Goal: Task Accomplishment & Management: Manage account settings

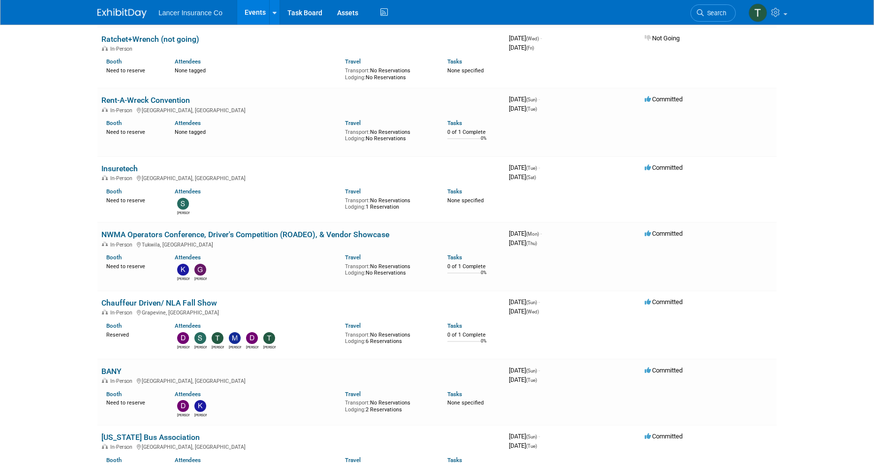
scroll to position [965, 0]
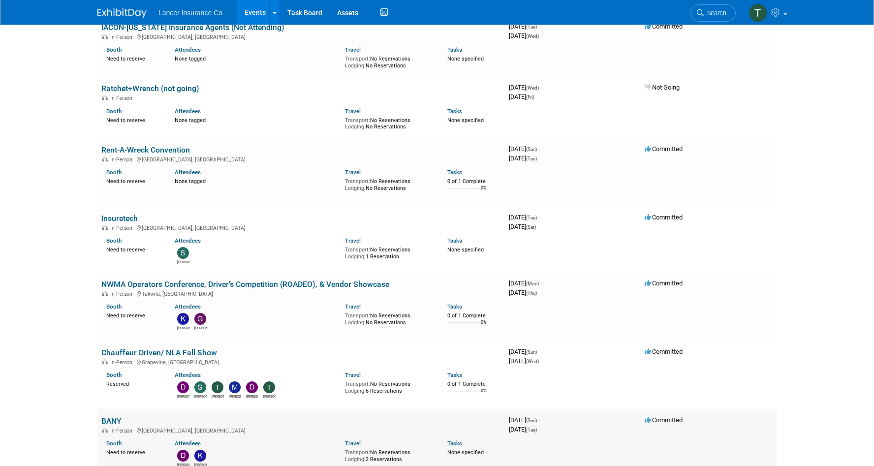
click at [107, 416] on link "BANY" at bounding box center [111, 420] width 20 height 9
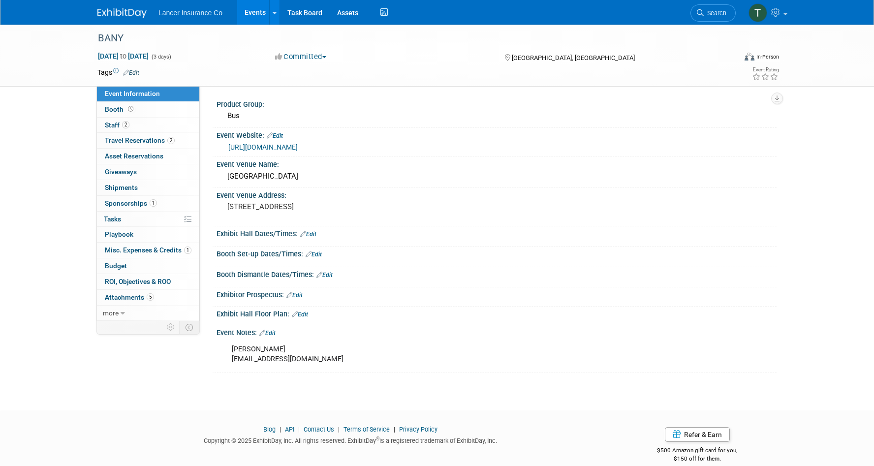
click at [287, 148] on link "https://www.banybus.org/marketplace/" at bounding box center [262, 147] width 69 height 8
click at [111, 126] on span "Staff 2" at bounding box center [117, 125] width 25 height 8
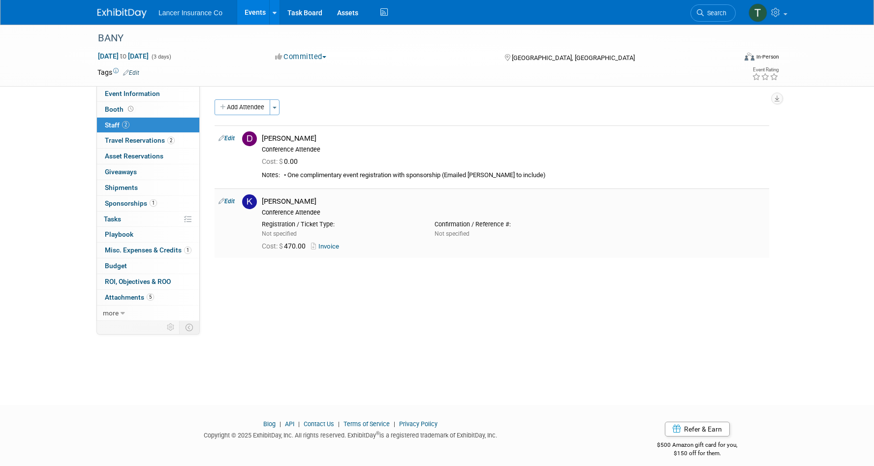
click at [329, 243] on link "Invoice" at bounding box center [327, 246] width 32 height 7
click at [258, 103] on button "Add Attendee" at bounding box center [243, 107] width 56 height 16
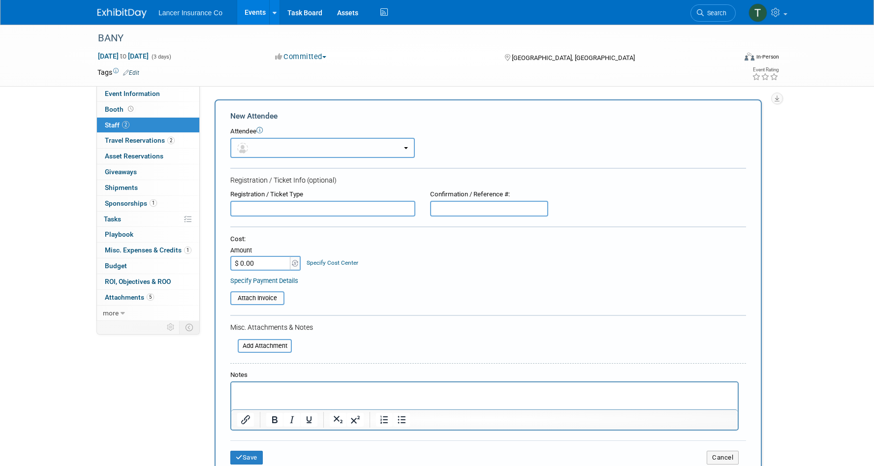
click at [273, 152] on button "button" at bounding box center [322, 148] width 185 height 20
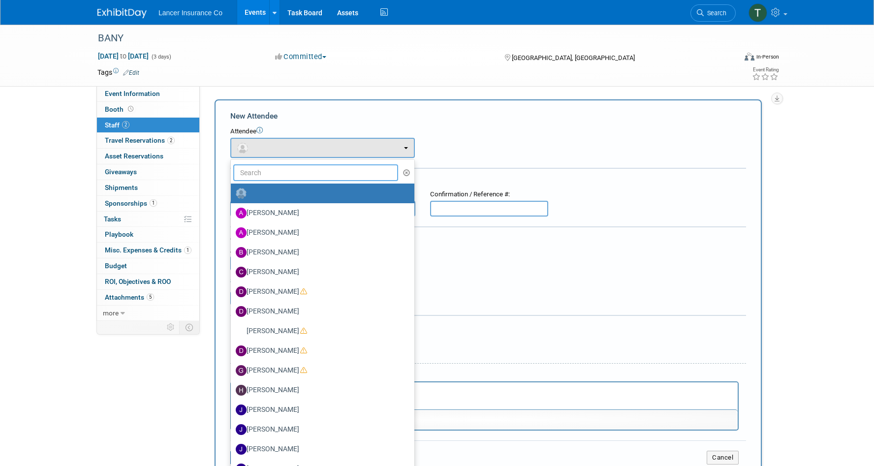
click at [269, 171] on input "text" at bounding box center [315, 172] width 165 height 17
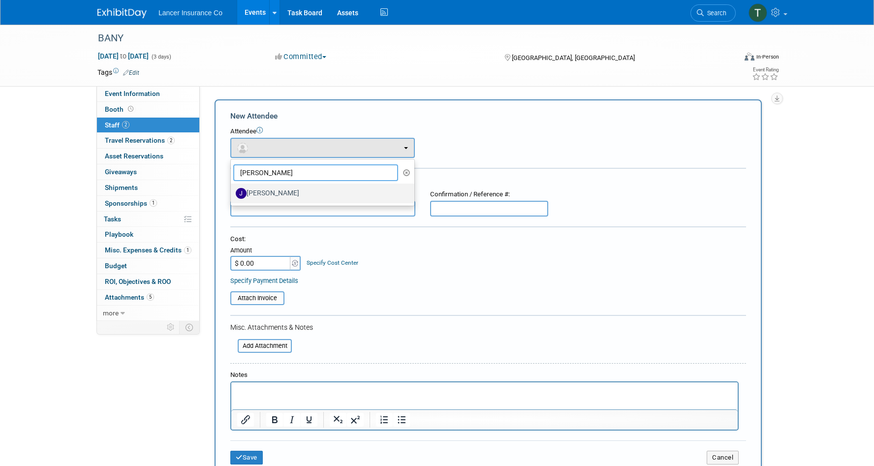
type input "john"
click at [275, 190] on label "[PERSON_NAME]" at bounding box center [320, 194] width 169 height 16
click at [232, 190] on input "[PERSON_NAME]" at bounding box center [229, 192] width 6 height 6
select select "93068dd3-4d0c-4959-882c-8b581b2d002c"
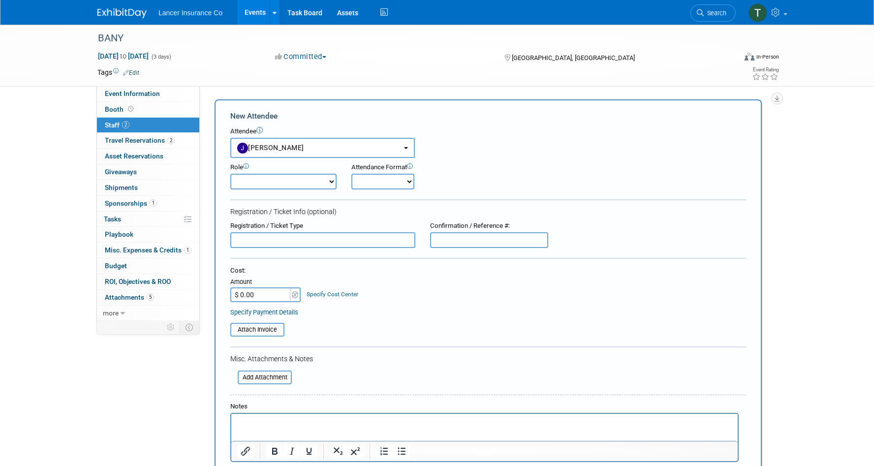
click at [268, 180] on select "Claims Representative Conference Attendee Demonstrator Host Loss Control Repres…" at bounding box center [283, 182] width 106 height 16
select select "100"
click at [230, 174] on select "Claims Representative Conference Attendee Demonstrator Host Loss Control Repres…" at bounding box center [283, 182] width 106 height 16
click at [248, 293] on input "$ 0.00" at bounding box center [261, 295] width 62 height 15
type input "$ 470.00"
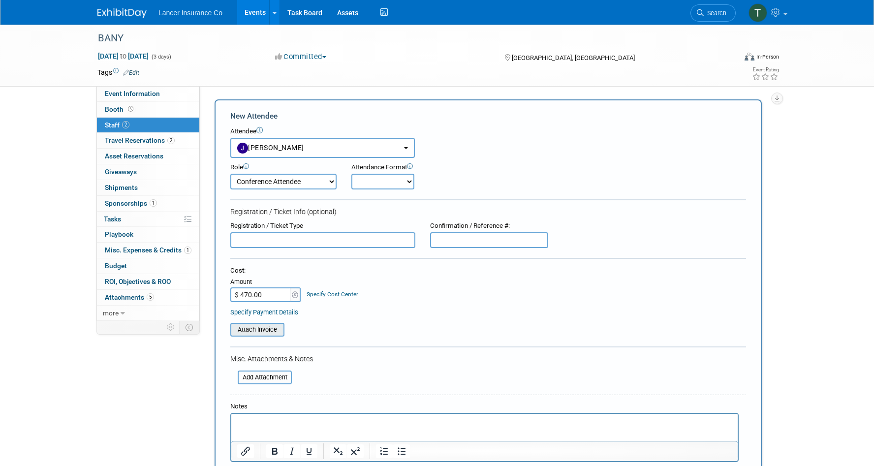
click at [248, 331] on input "file" at bounding box center [224, 330] width 117 height 12
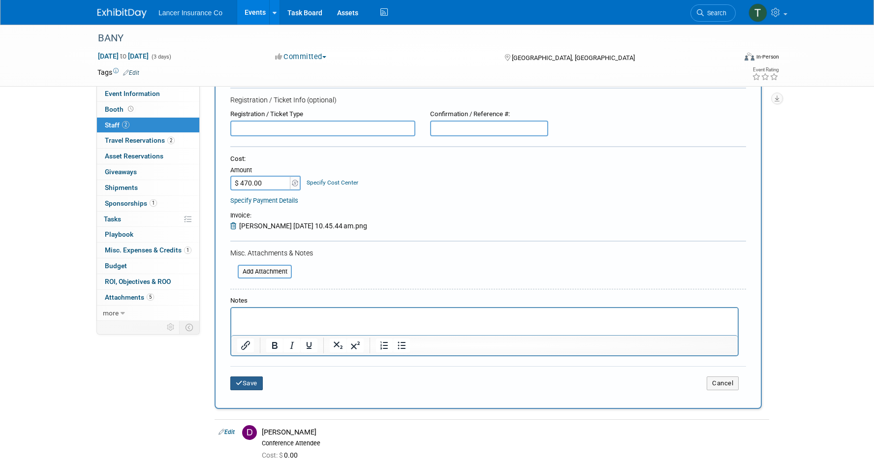
scroll to position [113, 0]
click at [260, 385] on button "Save" at bounding box center [246, 382] width 32 height 14
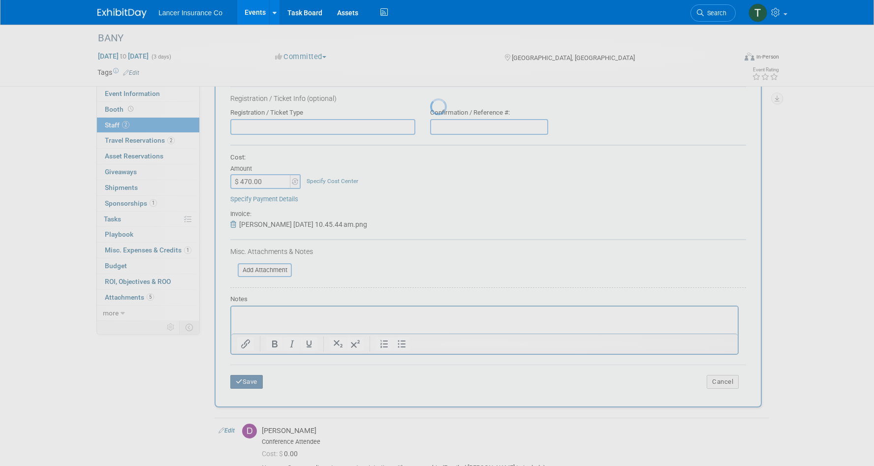
scroll to position [8, 0]
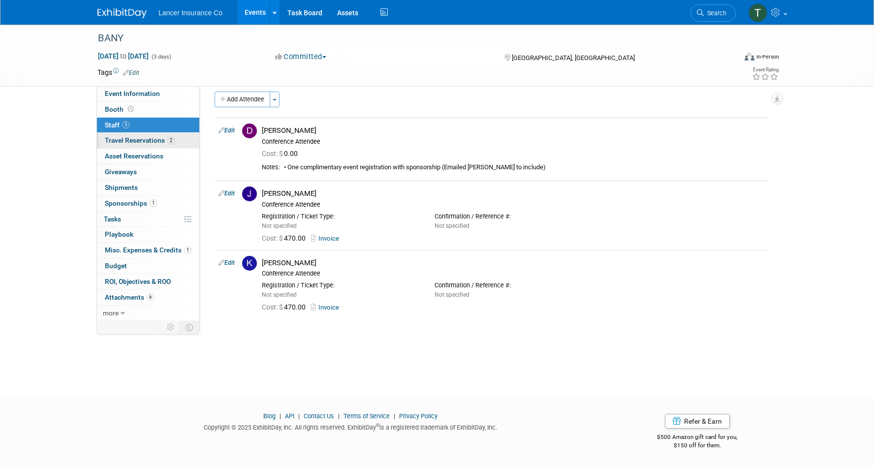
click at [131, 138] on span "Travel Reservations 2" at bounding box center [140, 140] width 70 height 8
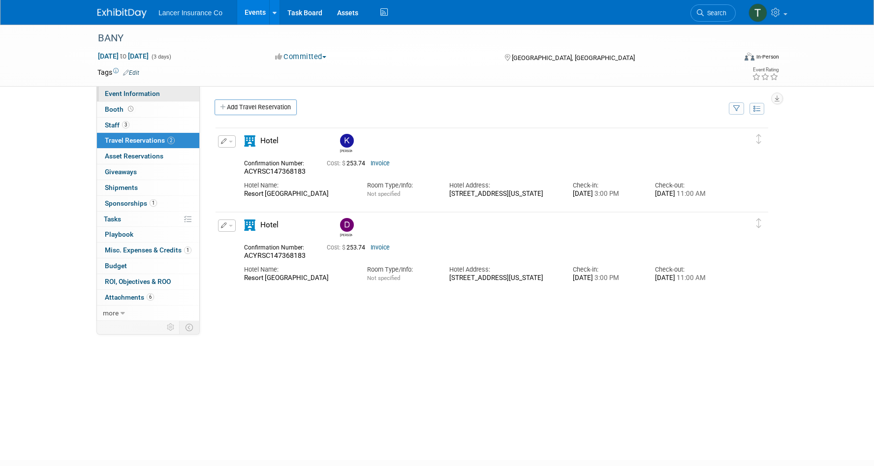
click at [127, 93] on span "Event Information" at bounding box center [132, 94] width 55 height 8
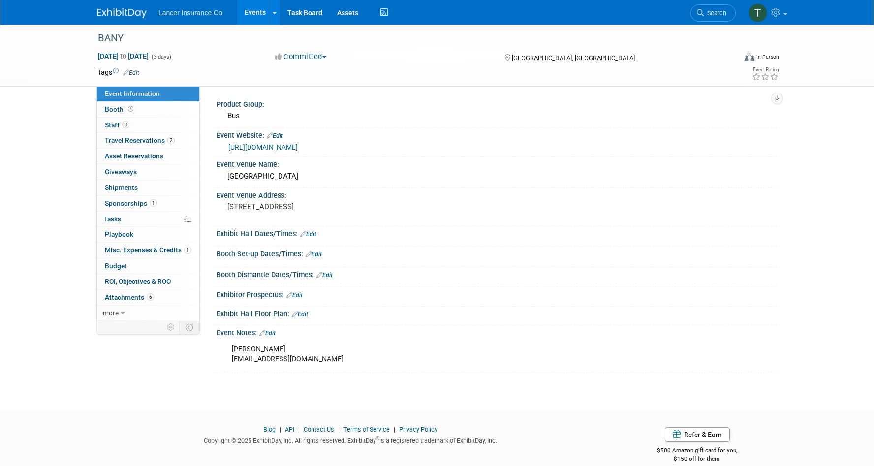
click at [269, 149] on link "https://www.banybus.org/marketplace/" at bounding box center [262, 147] width 69 height 8
click at [124, 146] on link "2 Travel Reservations 2" at bounding box center [148, 140] width 102 height 15
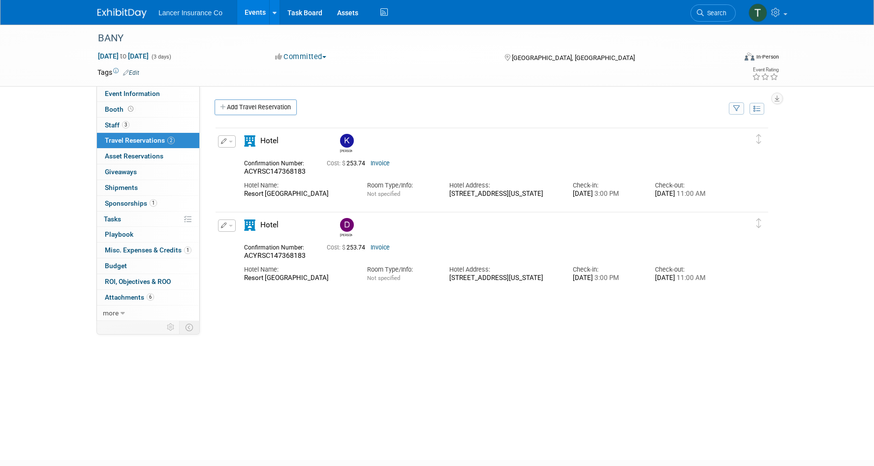
click at [229, 227] on button "button" at bounding box center [227, 226] width 18 height 12
click at [248, 270] on button "Duplicate" at bounding box center [260, 275] width 83 height 14
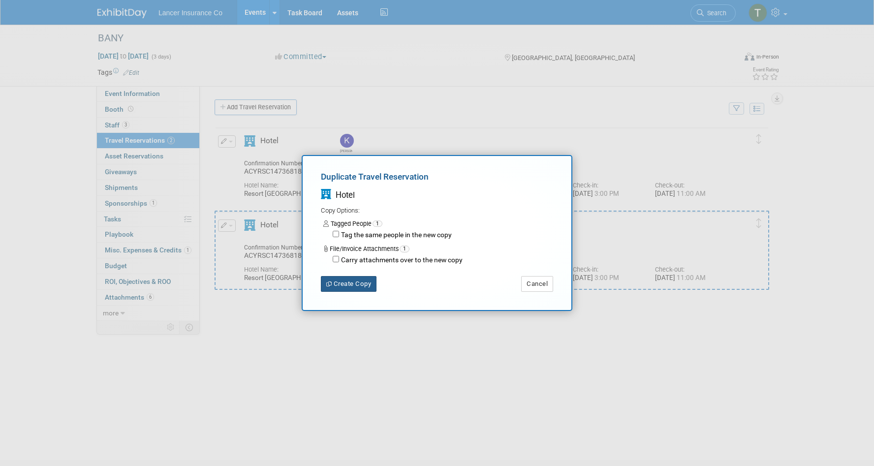
click at [354, 285] on button "Create Copy" at bounding box center [349, 284] width 56 height 16
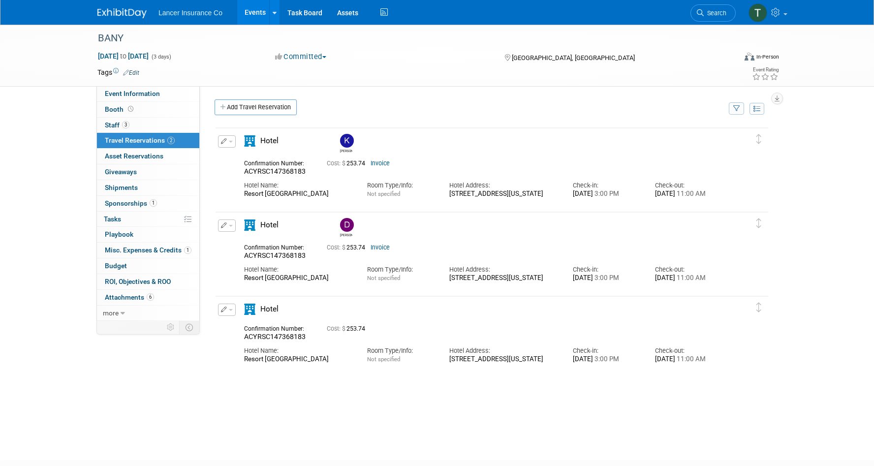
scroll to position [64, 0]
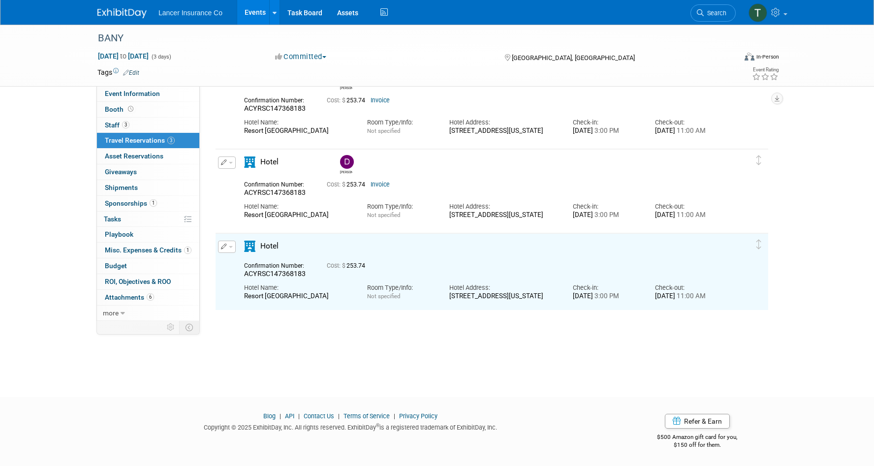
click at [229, 246] on span "button" at bounding box center [231, 247] width 4 height 2
click at [237, 260] on button "Edit Reservation" at bounding box center [260, 264] width 83 height 14
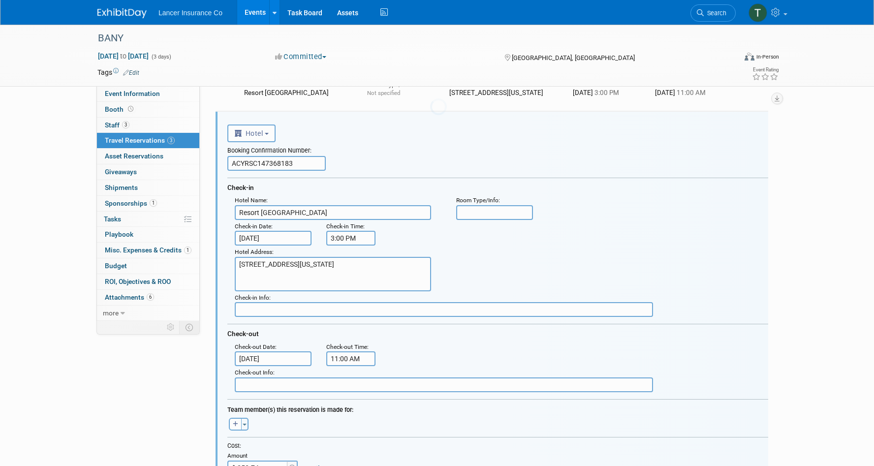
scroll to position [0, 0]
drag, startPoint x: 297, startPoint y: 161, endPoint x: 210, endPoint y: 160, distance: 87.1
click at [210, 160] on div "Delete Reservation Kenneth ACYRSC147368183 Cost: $" at bounding box center [492, 307] width 570 height 742
drag, startPoint x: 305, startPoint y: 161, endPoint x: 206, endPoint y: 157, distance: 99.1
click at [206, 157] on div "Event Information Event Info Booth Booth 3 Staff 3 Staff 3 Travel Reservations …" at bounding box center [437, 259] width 694 height 838
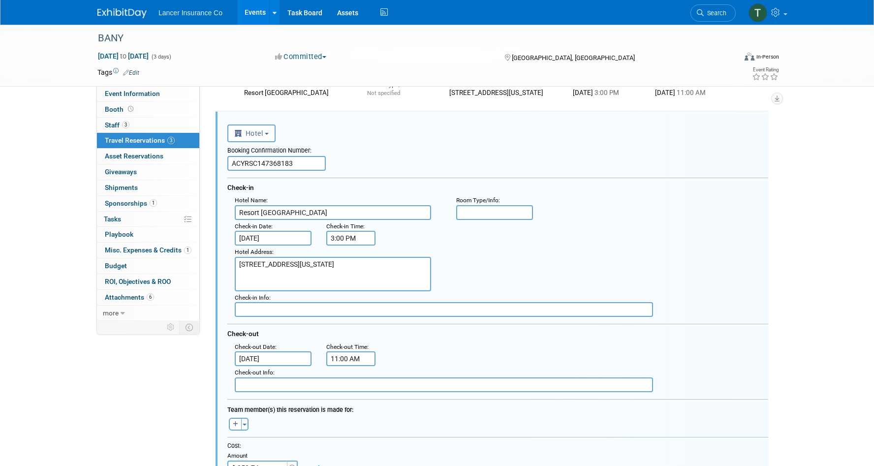
drag, startPoint x: 300, startPoint y: 164, endPoint x: 229, endPoint y: 161, distance: 71.4
click at [229, 161] on input "ACYRSC147368183" at bounding box center [276, 163] width 98 height 15
paste input "50010840"
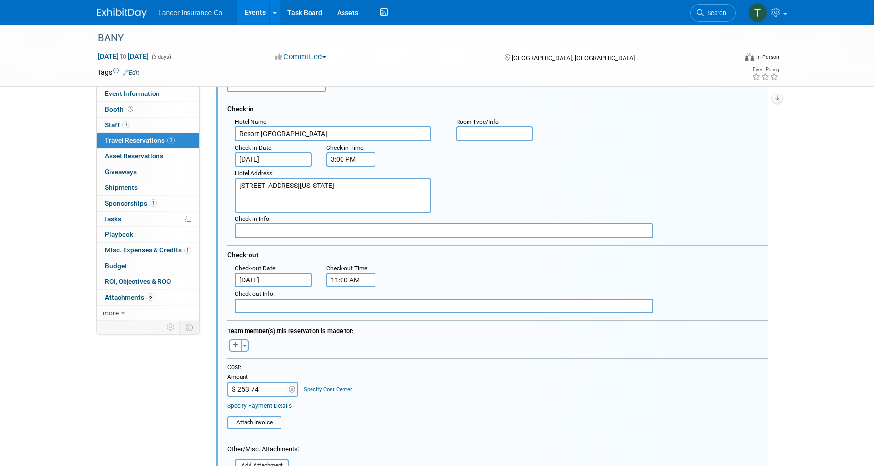
scroll to position [265, 0]
type input "ACYRSC150010840"
click at [243, 348] on button "Toggle Dropdown" at bounding box center [244, 344] width 7 height 13
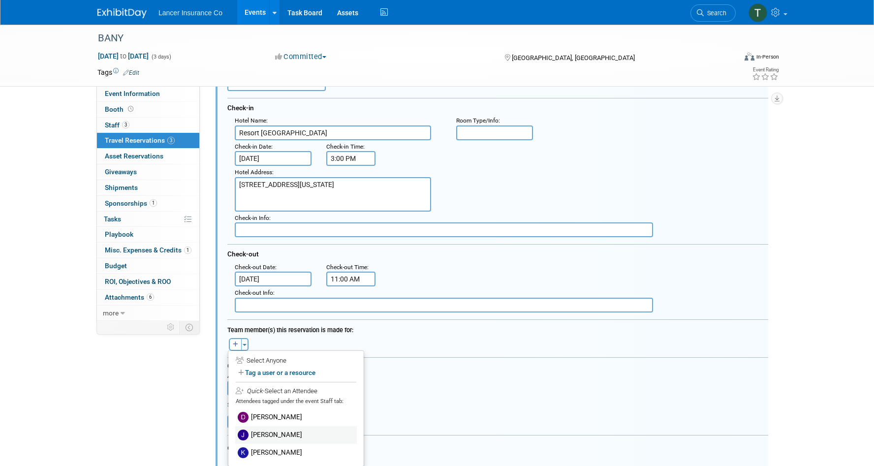
click at [266, 434] on label "[PERSON_NAME]" at bounding box center [296, 435] width 122 height 18
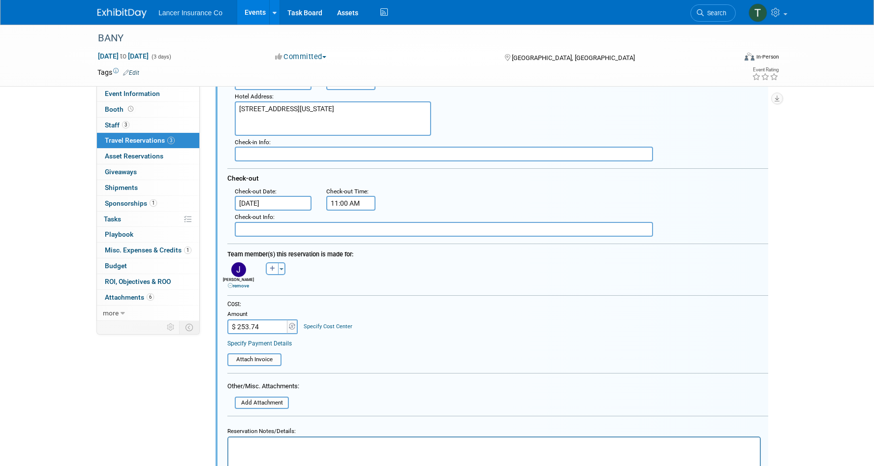
scroll to position [355, 0]
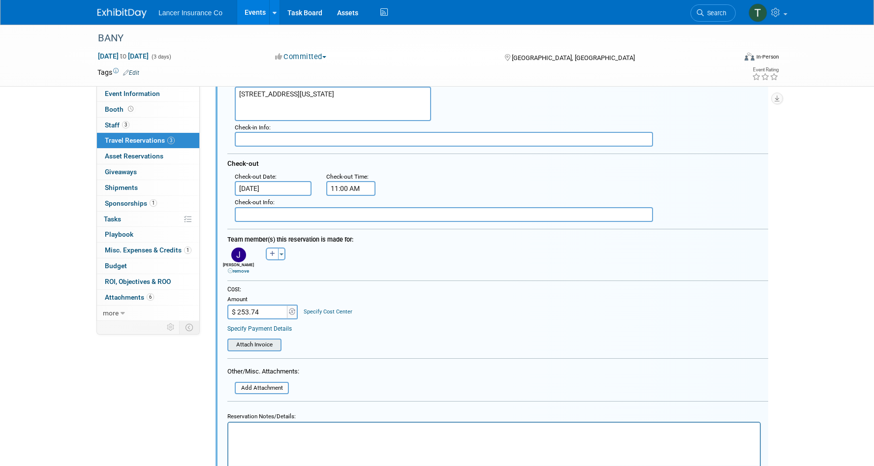
click at [254, 347] on input "file" at bounding box center [221, 345] width 117 height 11
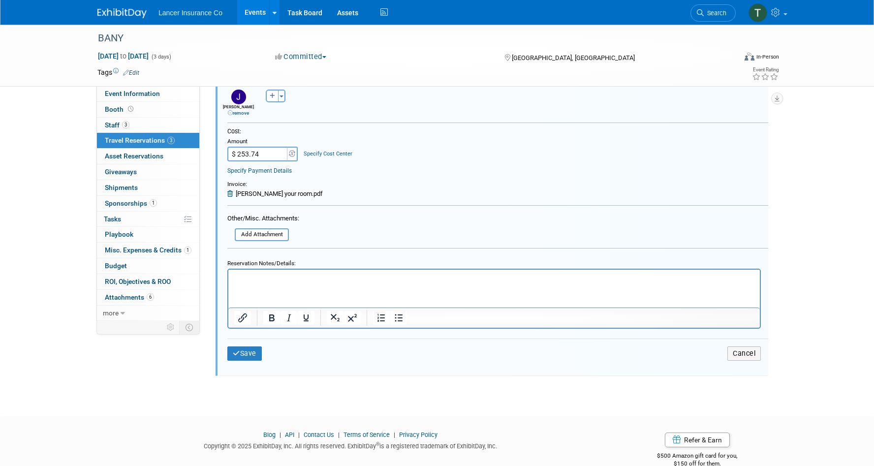
scroll to position [533, 0]
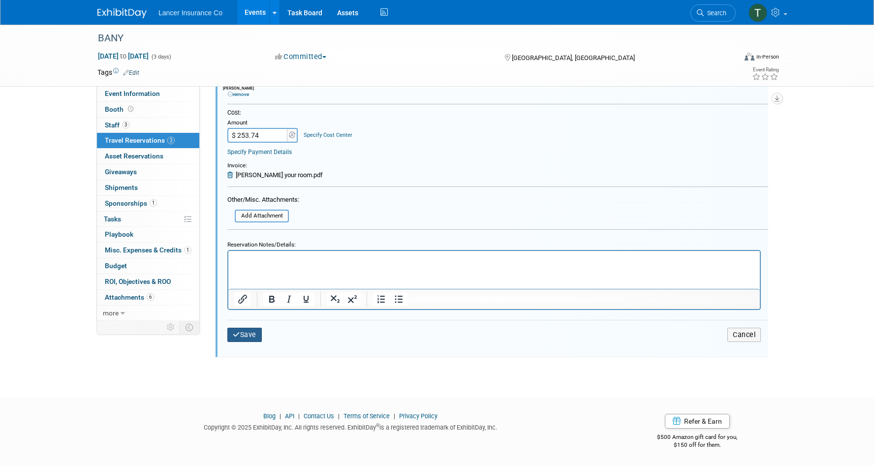
click at [256, 335] on button "Save" at bounding box center [244, 335] width 34 height 14
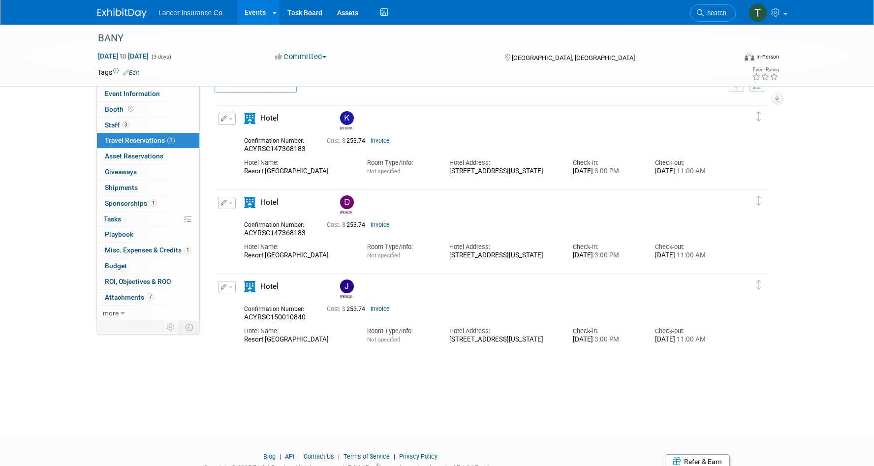
scroll to position [0, 0]
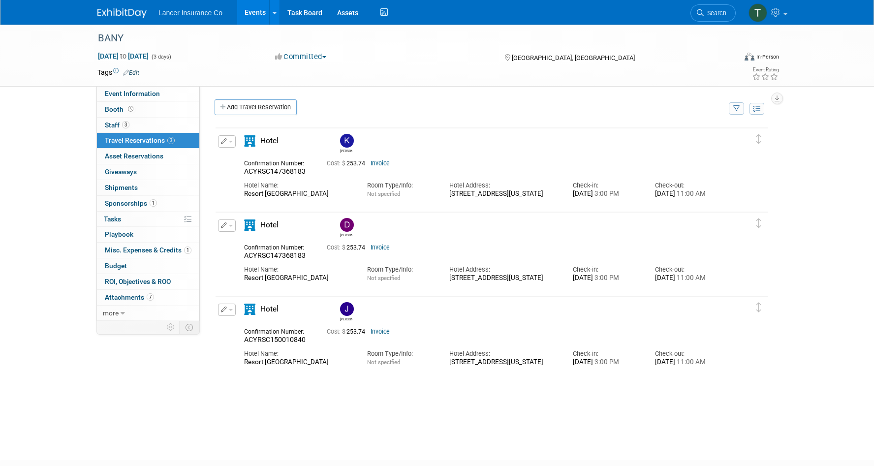
click at [256, 9] on link "Events" at bounding box center [255, 12] width 36 height 25
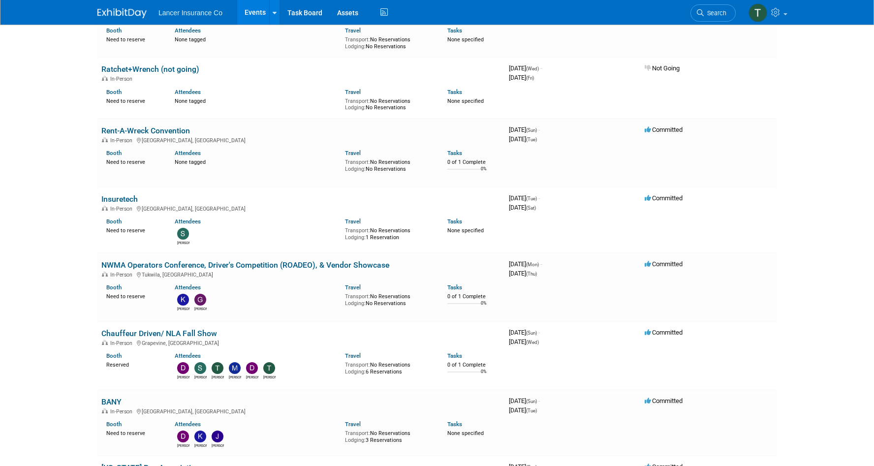
scroll to position [986, 0]
click at [155, 328] on link "Chauffeur Driven/ NLA Fall Show" at bounding box center [159, 332] width 116 height 9
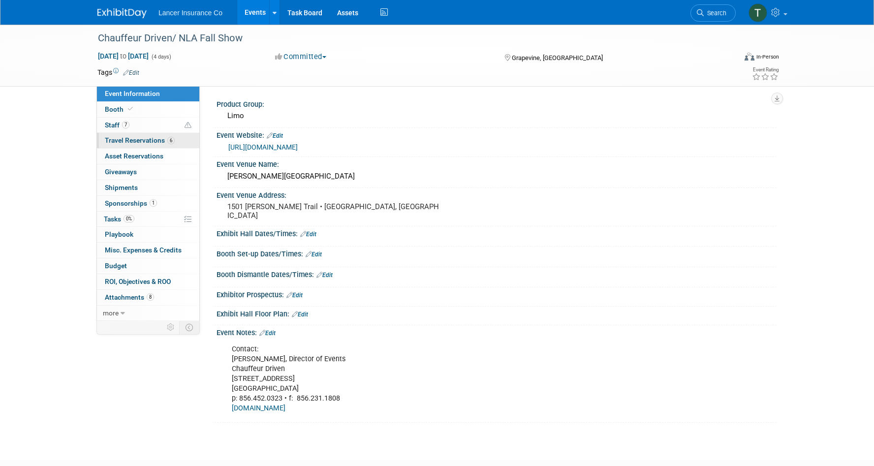
click at [130, 140] on span "Travel Reservations 6" at bounding box center [140, 140] width 70 height 8
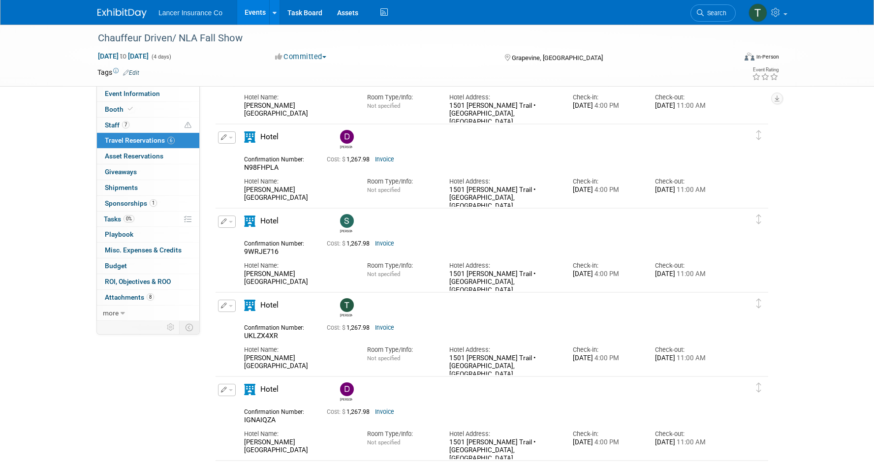
scroll to position [89, 0]
click at [232, 309] on button "button" at bounding box center [227, 305] width 18 height 12
click at [248, 319] on button "Edit Reservation" at bounding box center [260, 322] width 83 height 14
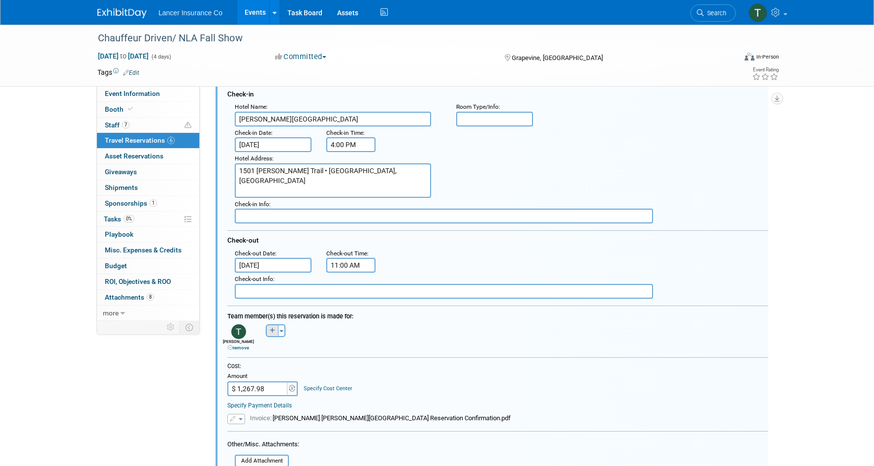
scroll to position [363, 0]
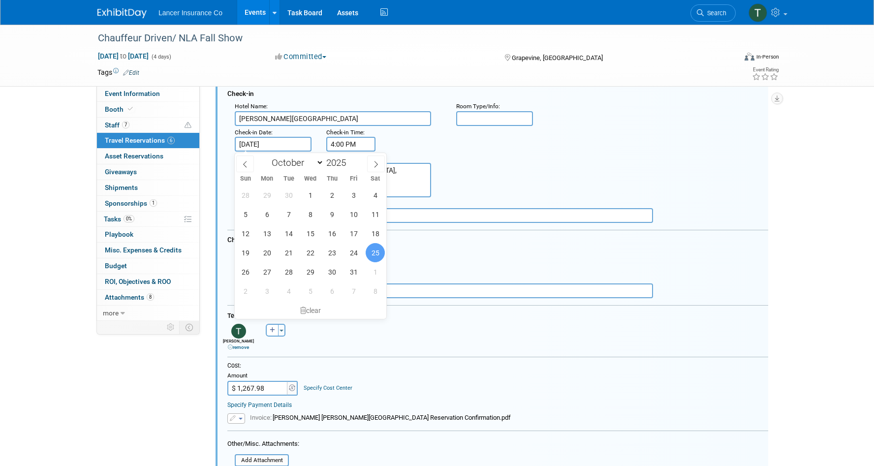
click at [257, 141] on input "Oct 25, 2025" at bounding box center [273, 144] width 77 height 15
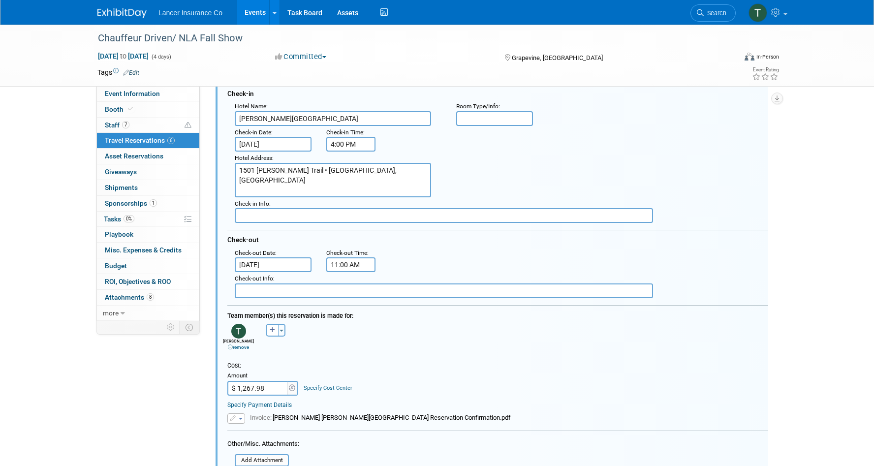
click at [442, 242] on div "Check-out" at bounding box center [497, 238] width 541 height 16
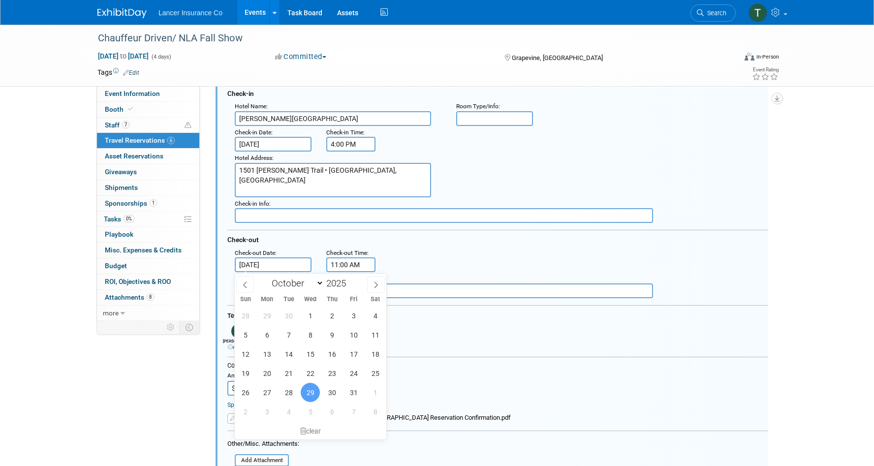
click at [259, 263] on input "Oct 29, 2025" at bounding box center [273, 264] width 77 height 15
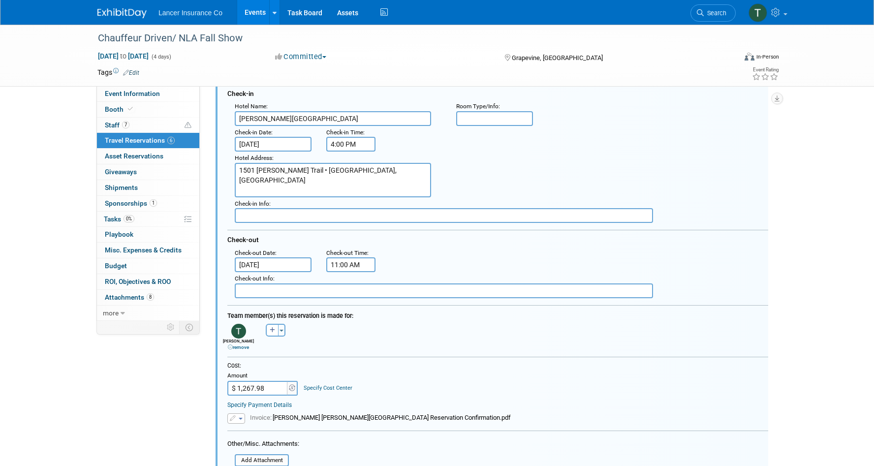
click at [504, 267] on div ": Check-out Date : Oct 29, 2025 Check-out Time : 11:00 AM" at bounding box center [501, 260] width 548 height 26
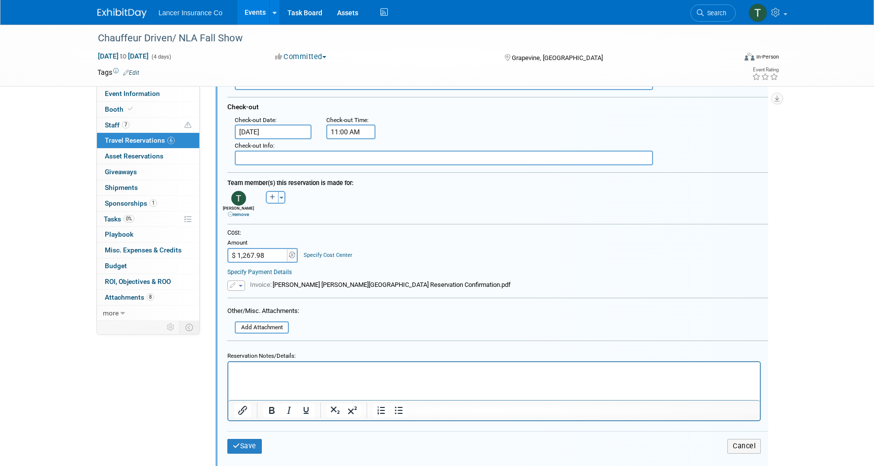
scroll to position [502, 0]
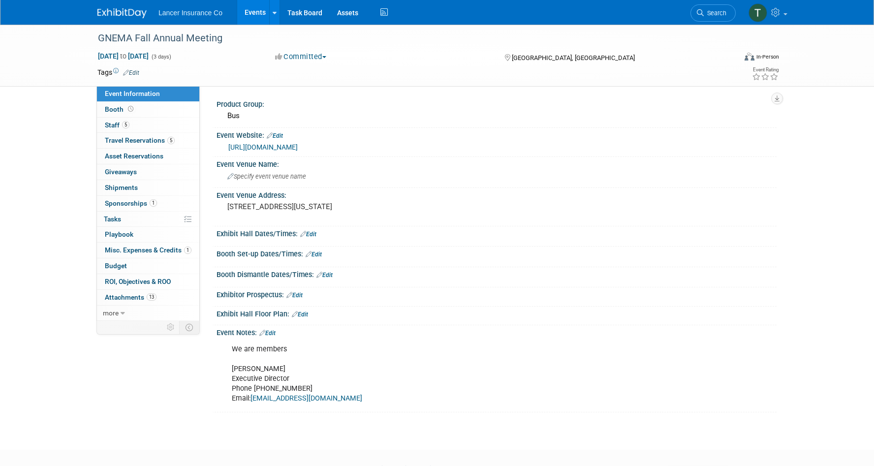
click at [256, 8] on link "Events" at bounding box center [255, 12] width 36 height 25
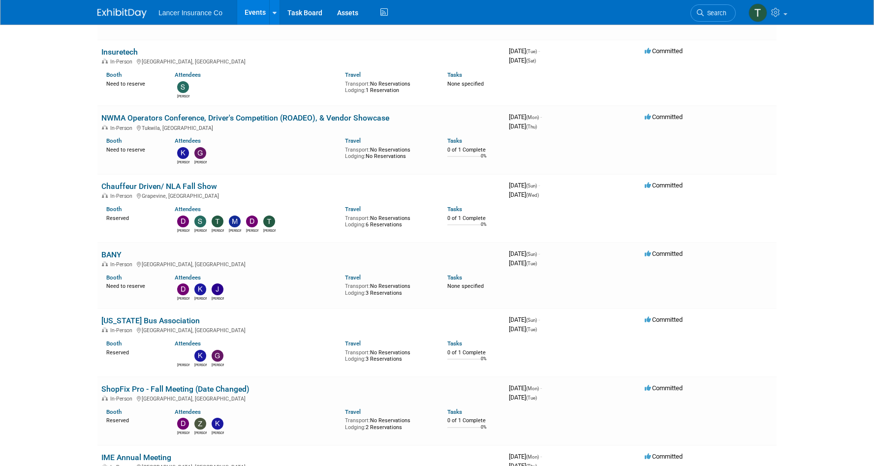
scroll to position [1034, 0]
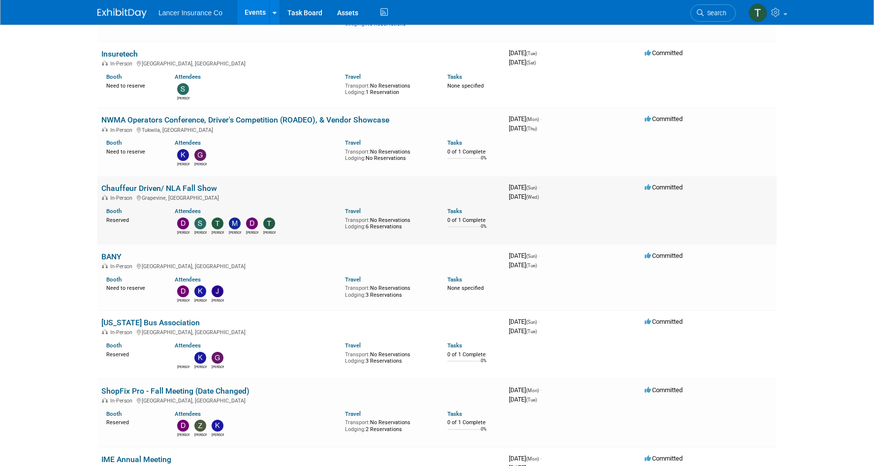
click at [129, 189] on link "Chauffeur Driven/ NLA Fall Show" at bounding box center [159, 188] width 116 height 9
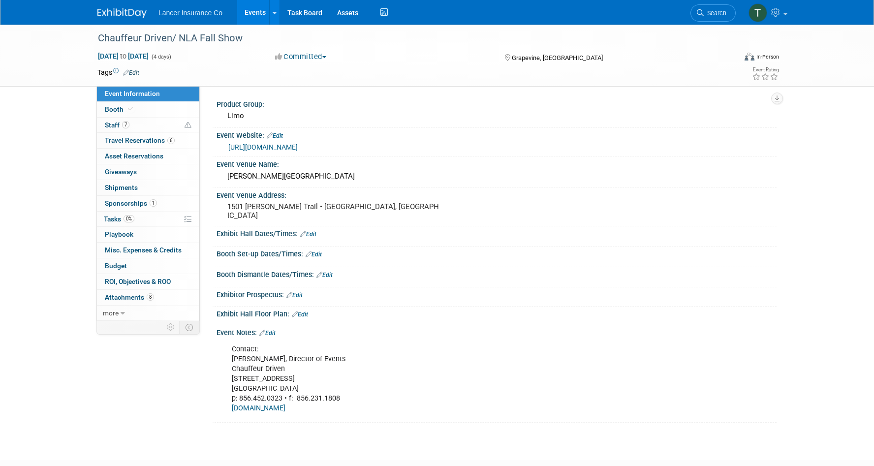
click at [266, 148] on link "https://www.chauffeurdriven.com/" at bounding box center [262, 147] width 69 height 8
click at [129, 138] on span "Travel Reservations 6" at bounding box center [140, 140] width 70 height 8
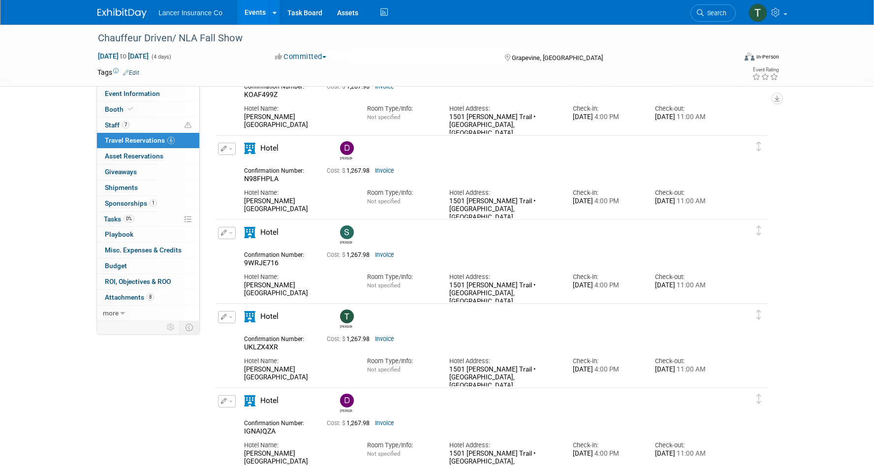
scroll to position [80, 0]
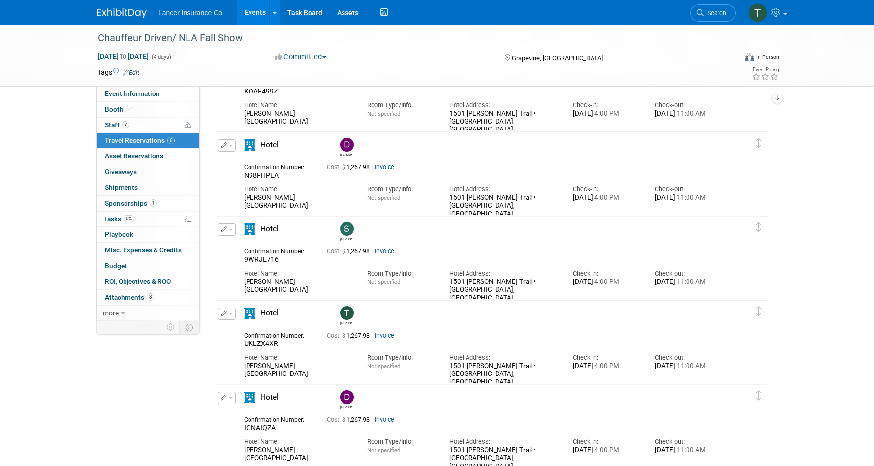
click at [383, 335] on link "Invoice" at bounding box center [384, 335] width 19 height 7
click at [232, 319] on button "button" at bounding box center [227, 314] width 18 height 12
click at [250, 334] on button "Edit Reservation" at bounding box center [260, 331] width 83 height 14
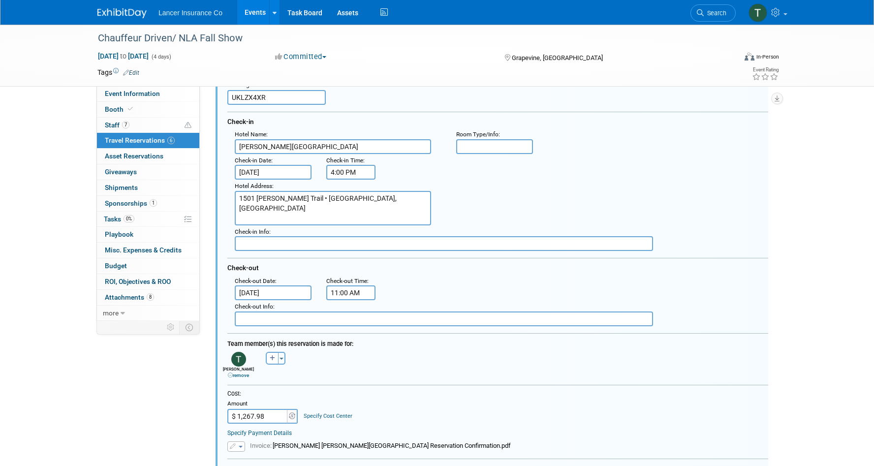
scroll to position [349, 0]
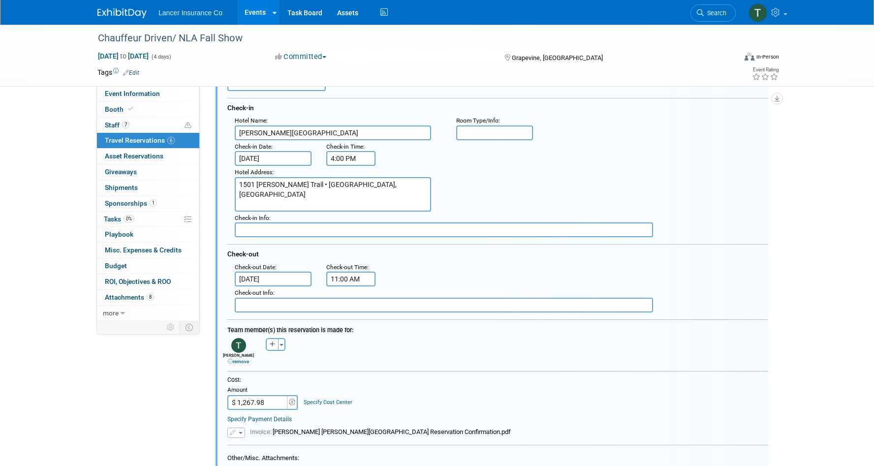
click at [270, 404] on input "$ 1,267.98" at bounding box center [258, 402] width 62 height 15
paste input "950"
type input "$ 950.98"
click at [393, 365] on div "Andy remove Ann remove Brandon remove" at bounding box center [498, 350] width 556 height 29
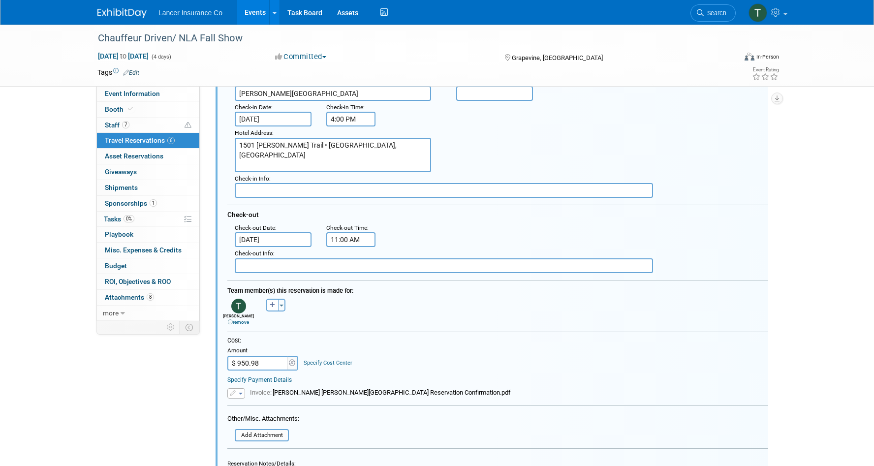
scroll to position [391, 0]
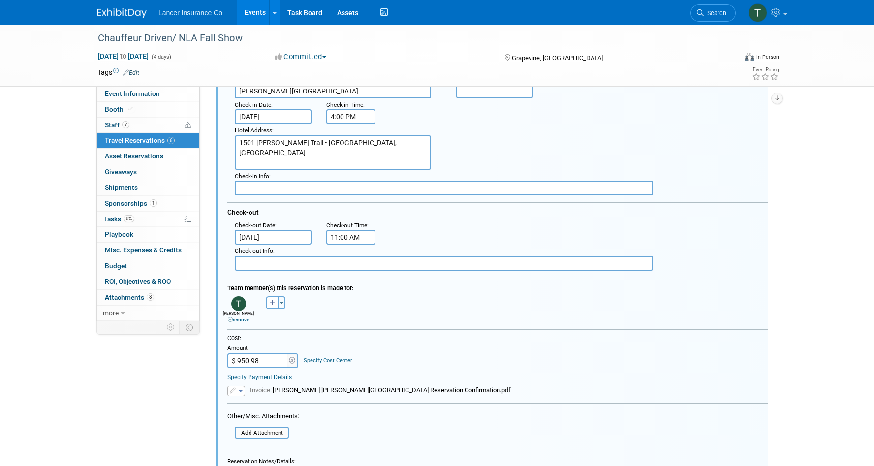
click at [242, 394] on button "button" at bounding box center [236, 391] width 18 height 10
click at [259, 406] on link "Replace with a new file" at bounding box center [277, 406] width 98 height 14
click at [265, 393] on input "file" at bounding box center [221, 393] width 117 height 11
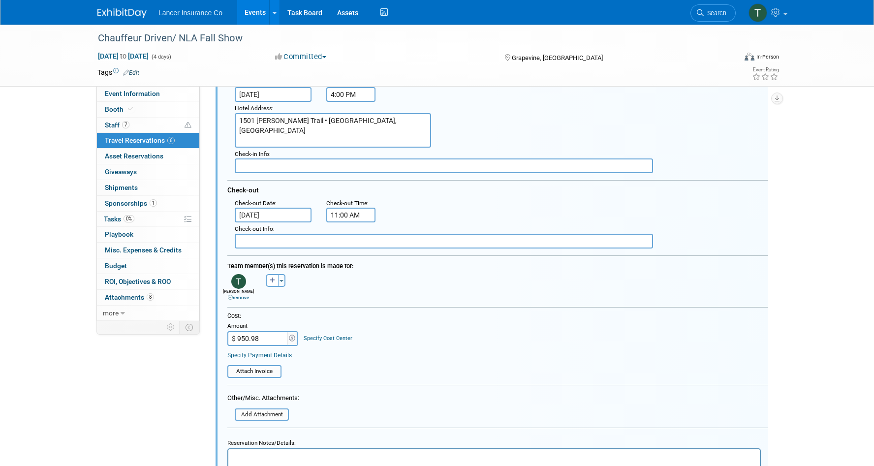
scroll to position [416, 0]
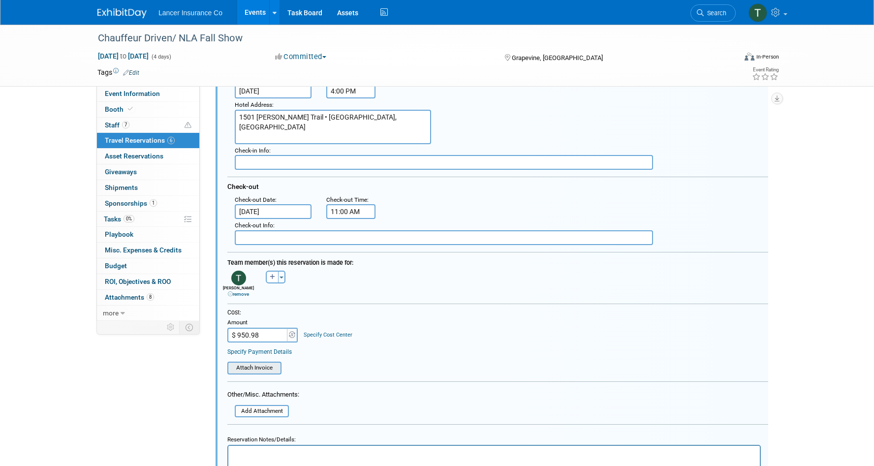
click at [265, 368] on input "file" at bounding box center [221, 368] width 117 height 11
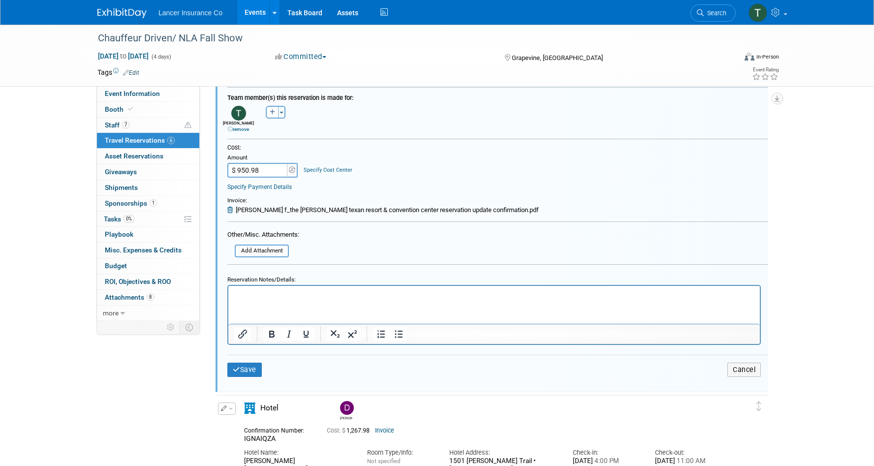
scroll to position [632, 0]
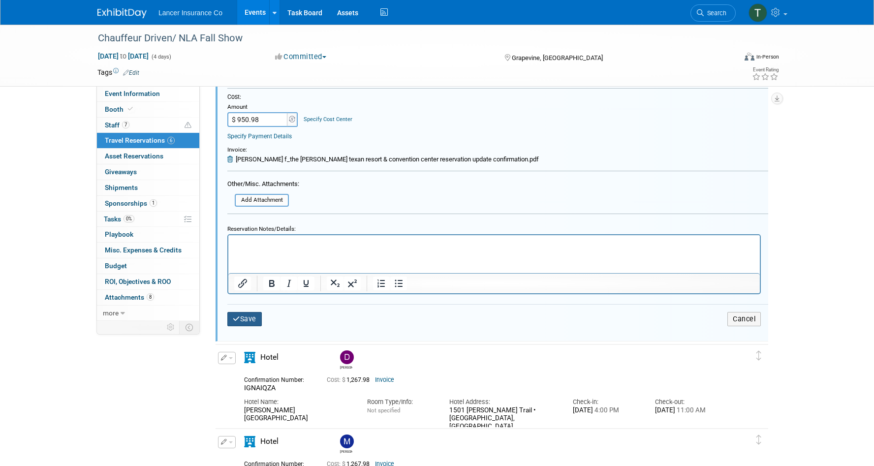
click at [245, 318] on button "Save" at bounding box center [244, 319] width 34 height 14
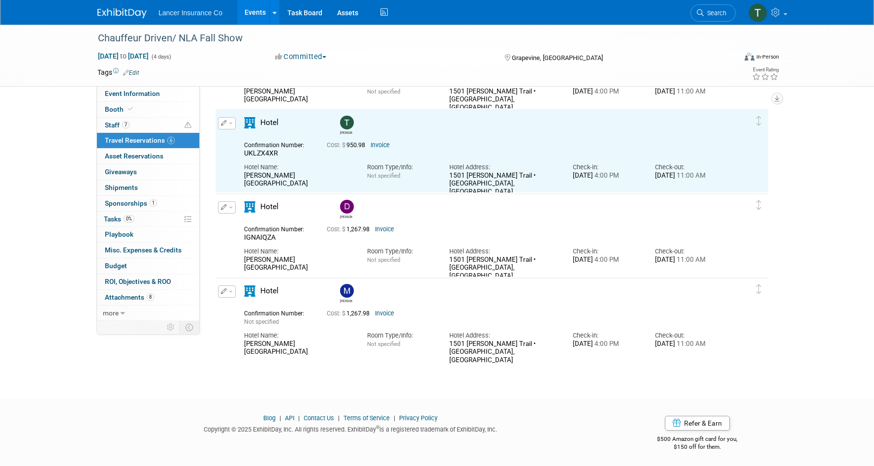
scroll to position [269, 0]
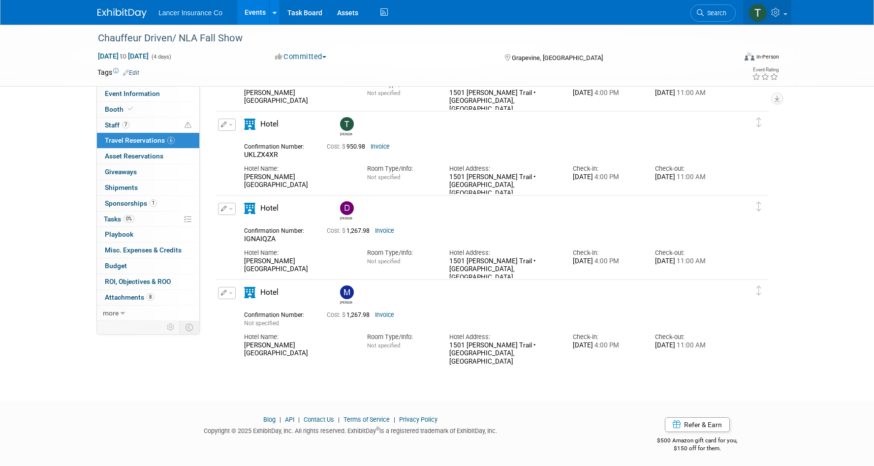
click at [774, 11] on icon at bounding box center [776, 12] width 11 height 9
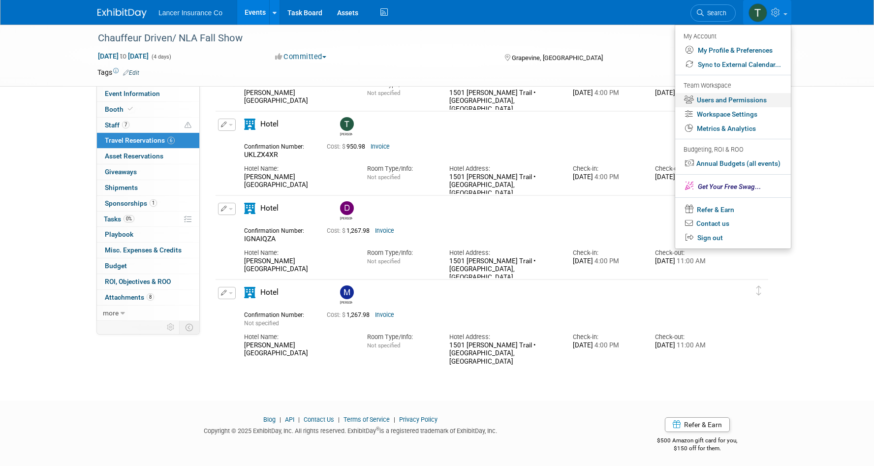
click at [713, 98] on link "Users and Permissions" at bounding box center [733, 100] width 116 height 14
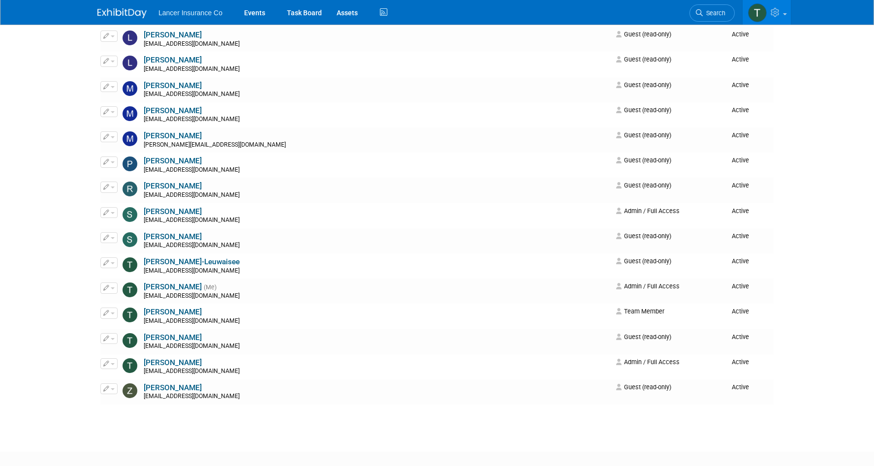
scroll to position [680, 0]
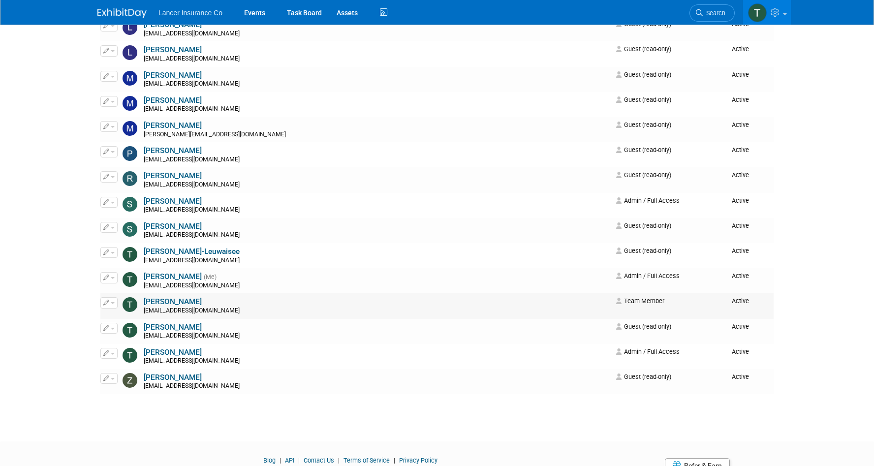
click at [115, 303] on span "button" at bounding box center [113, 303] width 4 height 2
click at [125, 319] on link "Edit" at bounding box center [140, 319] width 78 height 14
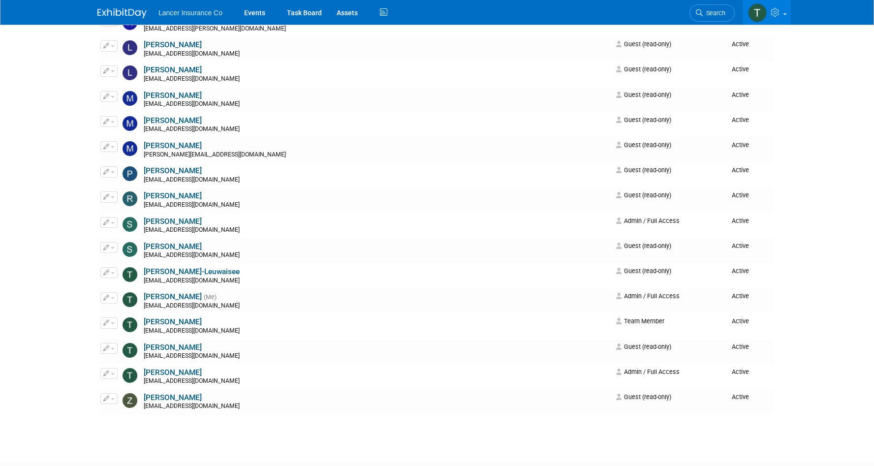
scroll to position [678, 0]
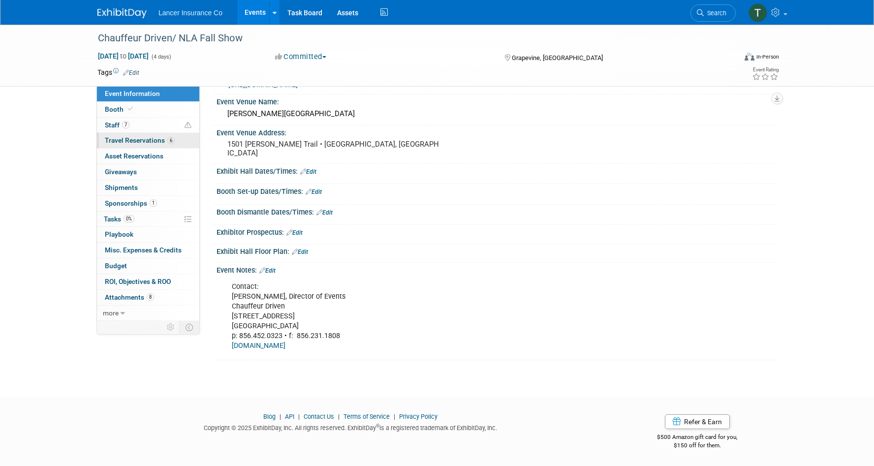
click at [133, 143] on span "Travel Reservations 6" at bounding box center [140, 140] width 70 height 8
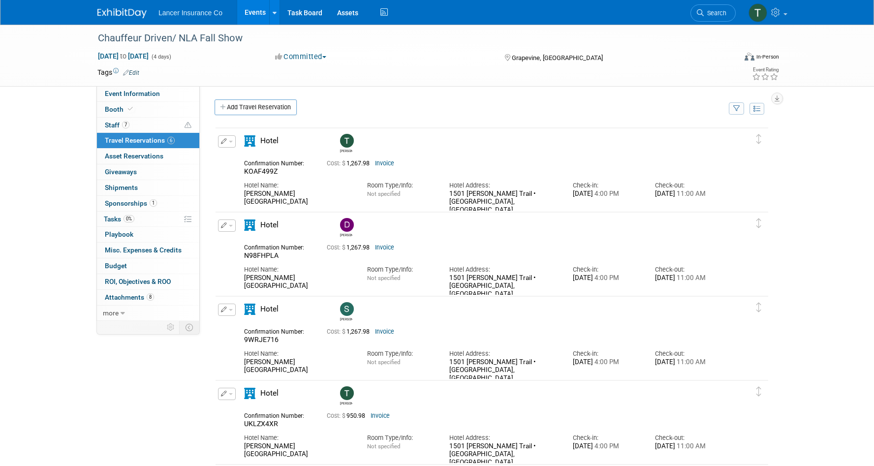
click at [249, 14] on link "Events" at bounding box center [255, 12] width 36 height 25
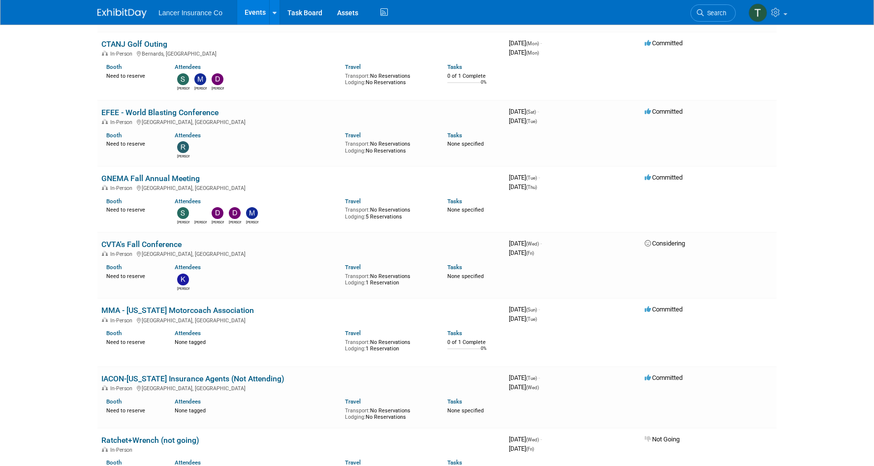
scroll to position [523, 0]
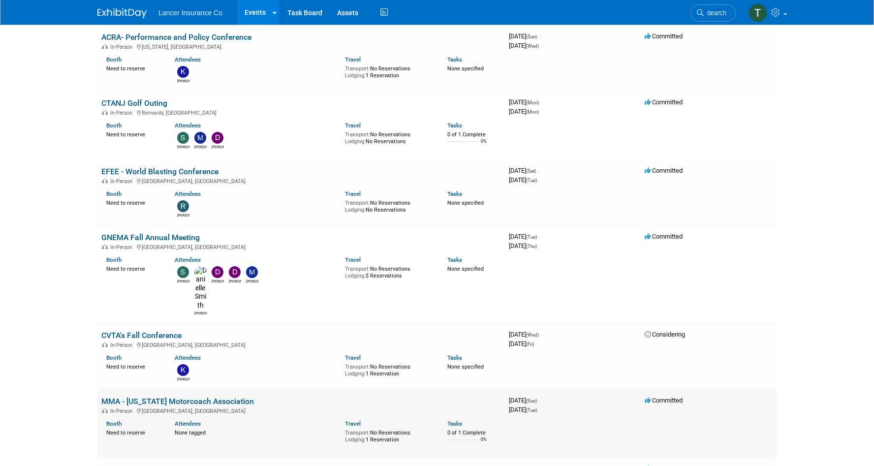
click at [136, 397] on link "MMA - [US_STATE] Motorcoach Association" at bounding box center [177, 401] width 153 height 9
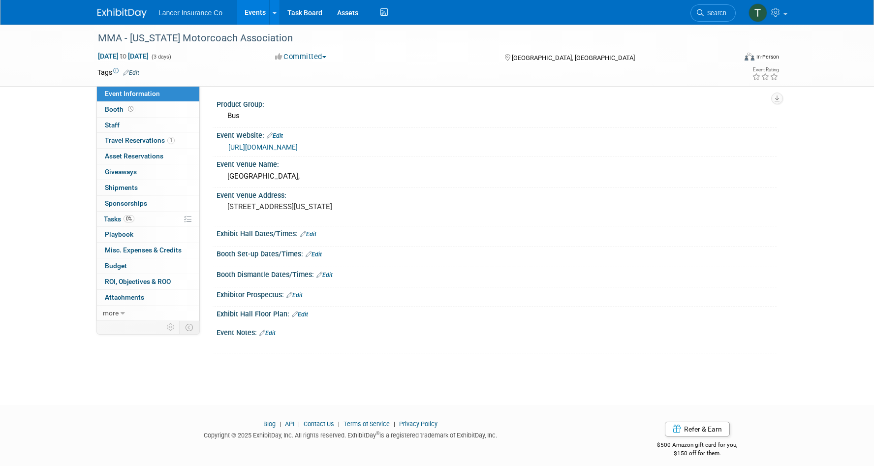
click at [278, 145] on link "[URL][DOMAIN_NAME]" at bounding box center [262, 147] width 69 height 8
